Goal: Task Accomplishment & Management: Complete application form

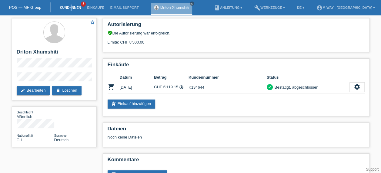
drag, startPoint x: 71, startPoint y: 4, endPoint x: 70, endPoint y: 9, distance: 4.9
click at [70, 9] on li "Kund*innen 3" at bounding box center [70, 7] width 27 height 15
click at [70, 9] on link "Kund*innen" at bounding box center [70, 8] width 27 height 4
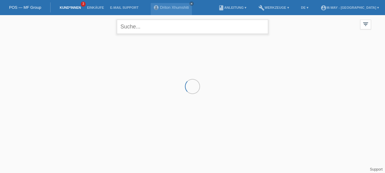
click at [139, 29] on input "text" at bounding box center [192, 27] width 151 height 14
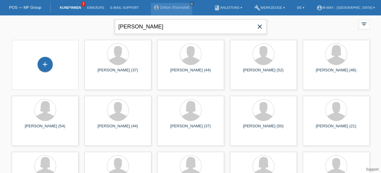
type input "Daniel"
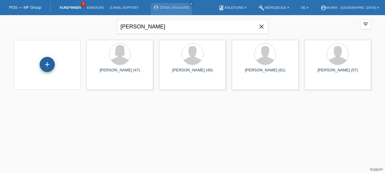
click at [44, 63] on div "+" at bounding box center [47, 64] width 15 height 15
